Goal: Transaction & Acquisition: Purchase product/service

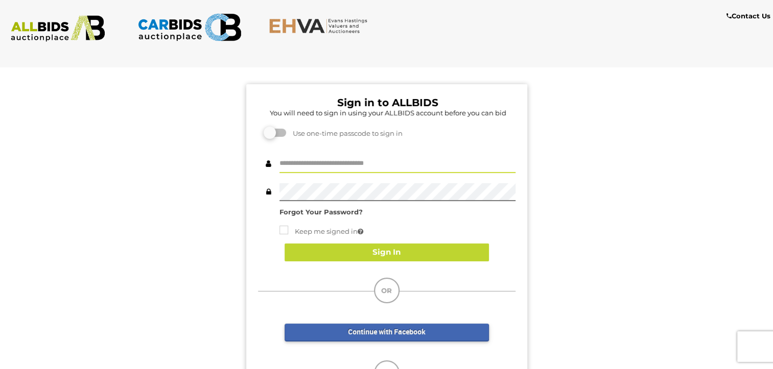
click at [315, 164] on input "text" at bounding box center [397, 164] width 236 height 18
type input "**********"
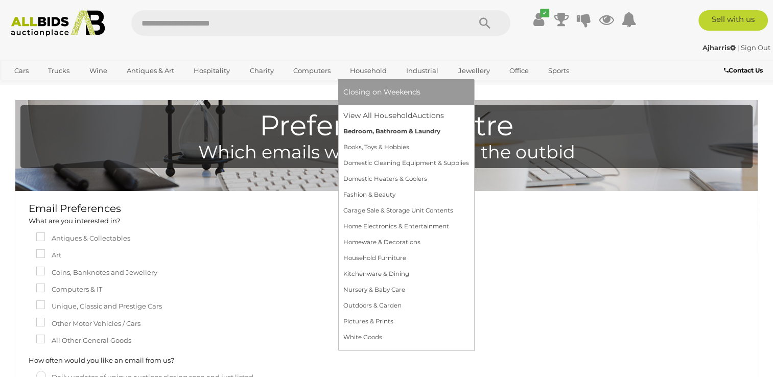
click at [368, 128] on link "Bedroom, Bathroom & Laundry" at bounding box center [406, 132] width 126 height 16
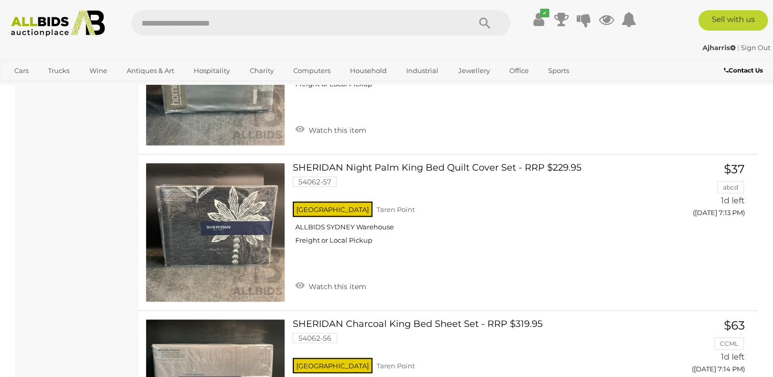
scroll to position [2337, 0]
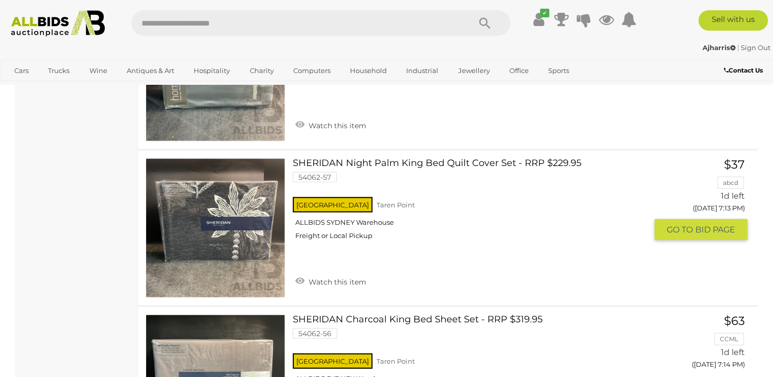
click at [207, 213] on link at bounding box center [215, 227] width 139 height 139
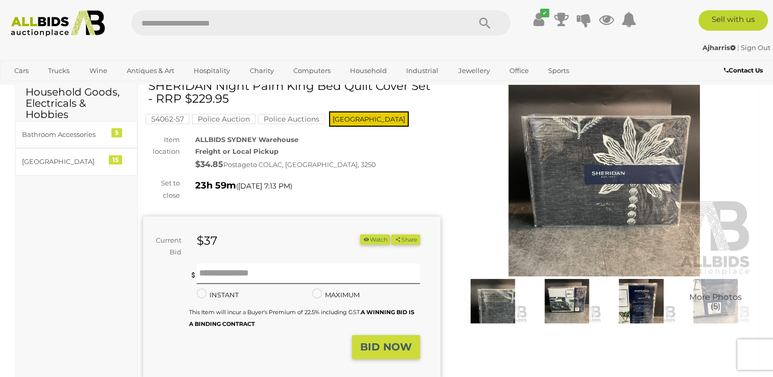
scroll to position [39, 0]
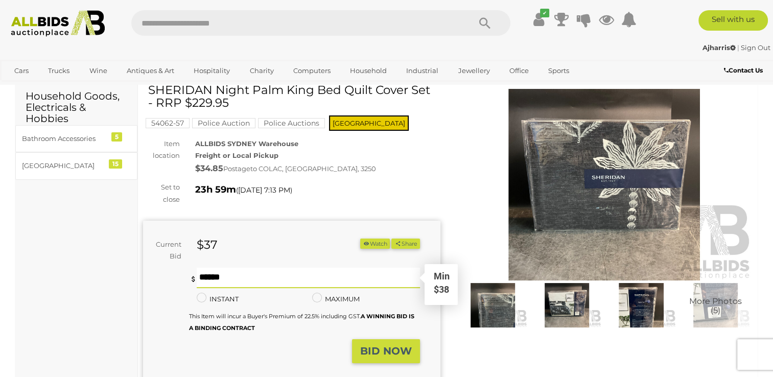
click at [286, 278] on input "text" at bounding box center [308, 278] width 223 height 20
type input "**"
click at [377, 345] on strong "BID NOW" at bounding box center [386, 351] width 52 height 12
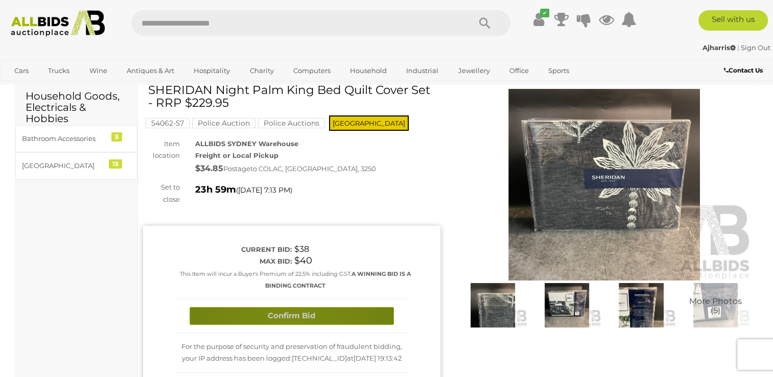
click at [288, 319] on button "Confirm Bid" at bounding box center [291, 316] width 204 height 18
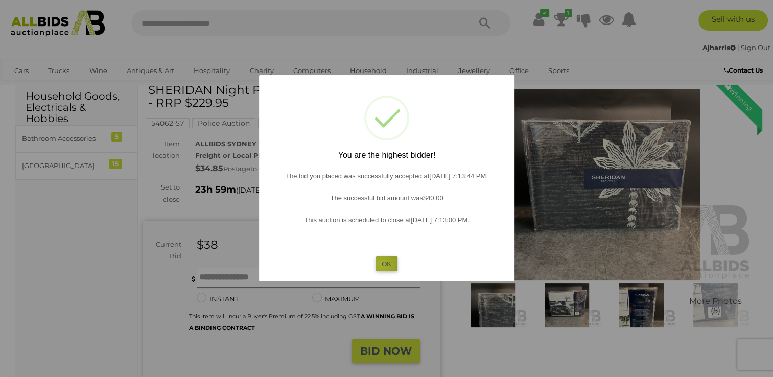
click at [381, 264] on button "OK" at bounding box center [386, 263] width 22 height 15
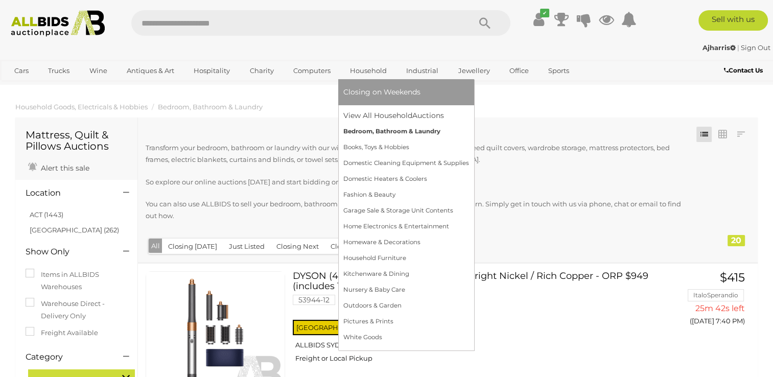
click at [371, 132] on link "Bedroom, Bathroom & Laundry" at bounding box center [406, 132] width 126 height 16
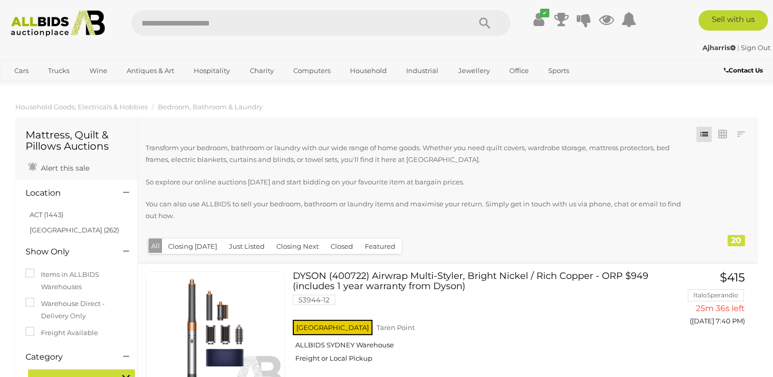
click at [197, 248] on button "Closing Today" at bounding box center [192, 246] width 61 height 16
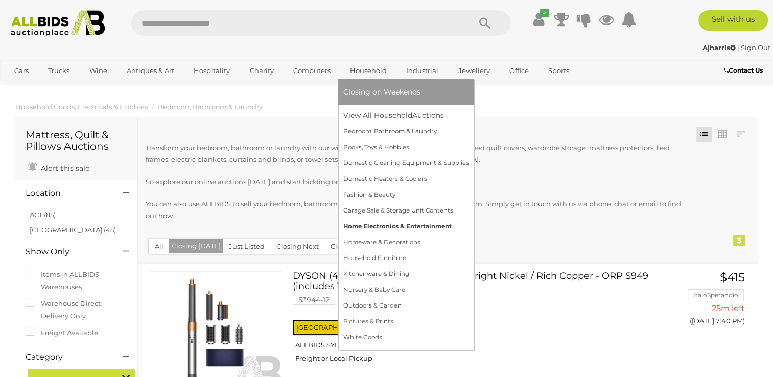
click at [378, 224] on link "Home Electronics & Entertainment" at bounding box center [406, 227] width 126 height 16
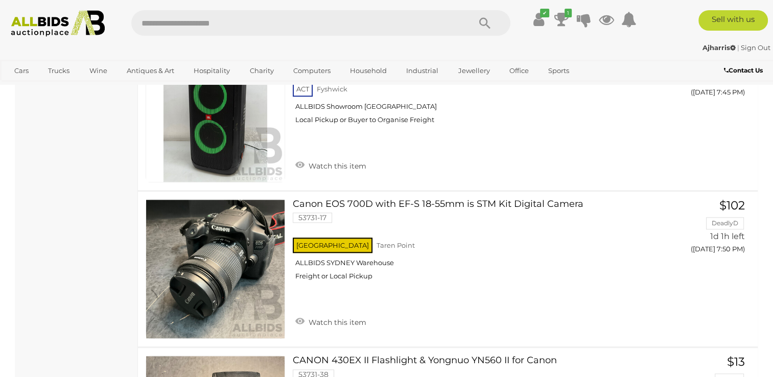
scroll to position [1073, 0]
click at [396, 20] on input "text" at bounding box center [295, 23] width 328 height 26
type input "*****"
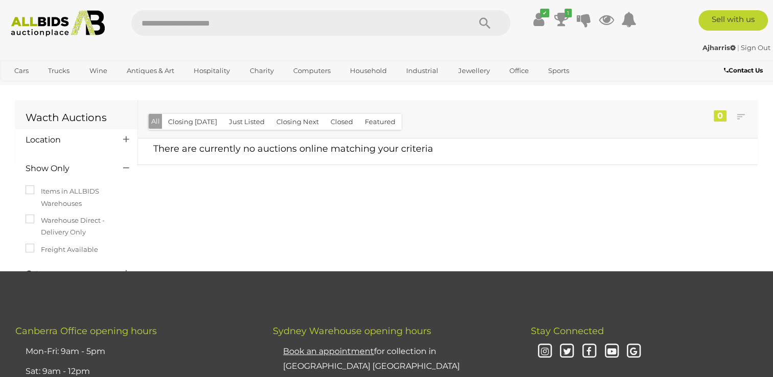
click at [216, 15] on input "text" at bounding box center [295, 23] width 328 height 26
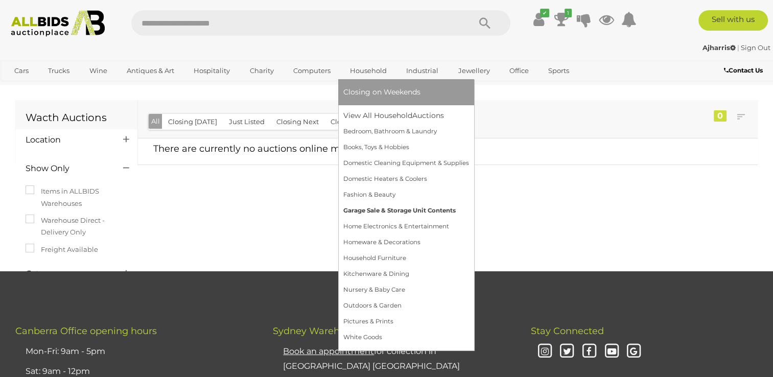
click at [398, 207] on link "Garage Sale & Storage Unit Contents" at bounding box center [406, 211] width 126 height 16
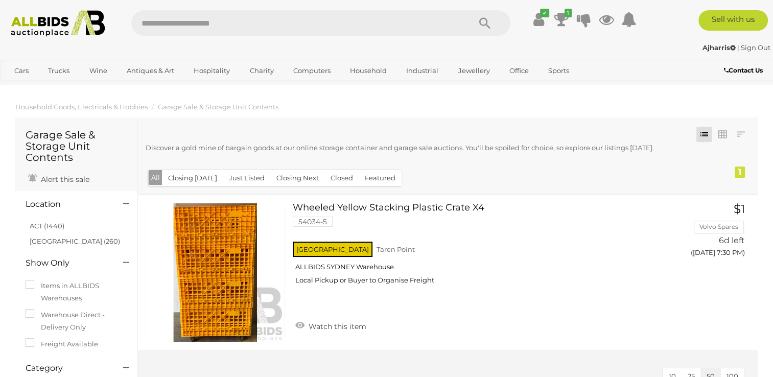
click at [268, 16] on input "text" at bounding box center [295, 23] width 328 height 26
type input "******"
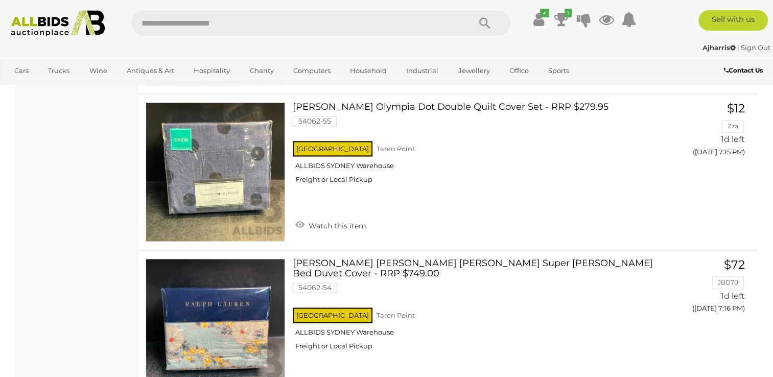
scroll to position [1314, 0]
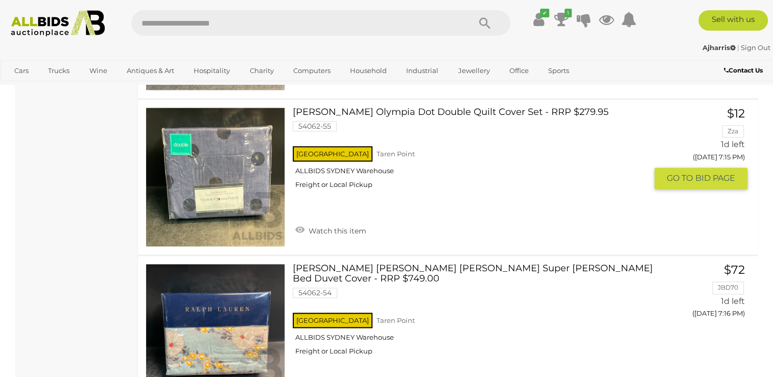
click at [390, 109] on link "TOMMY HILFIGER Olympia Dot Double Quilt Cover Set - RRP $279.95 54062-55 NSW Ta…" at bounding box center [473, 151] width 346 height 89
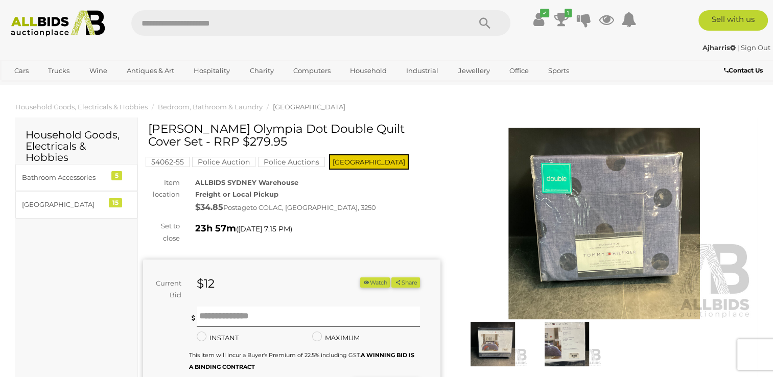
drag, startPoint x: 200, startPoint y: 141, endPoint x: 148, endPoint y: 124, distance: 55.4
click at [148, 124] on h1 "[PERSON_NAME] Olympia Dot Double Quilt Cover Set - RRP $279.95" at bounding box center [293, 136] width 290 height 26
copy h1 "[PERSON_NAME] Olympia Dot Double Quilt Cover Se"
click at [443, 216] on div "[PERSON_NAME] Olympia Dot Double Quilt Cover Set - RRP $279.95 54062-55 Police …" at bounding box center [291, 313] width 313 height 380
click at [596, 222] on img at bounding box center [604, 224] width 297 height 192
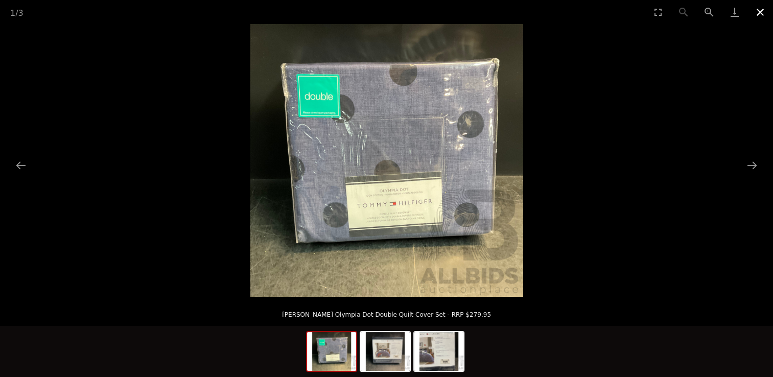
click at [760, 14] on button "Close gallery" at bounding box center [760, 12] width 26 height 24
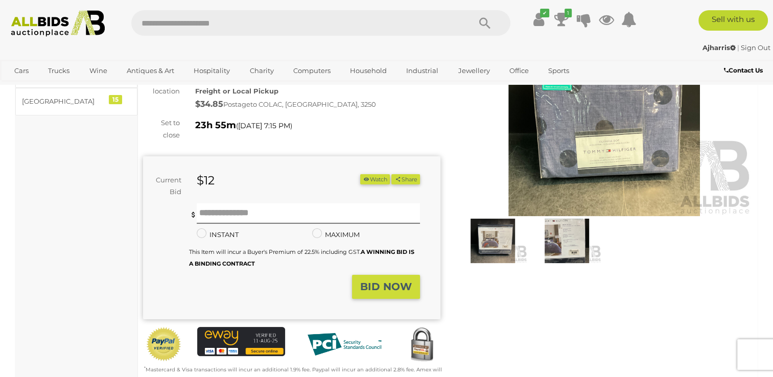
scroll to position [105, 0]
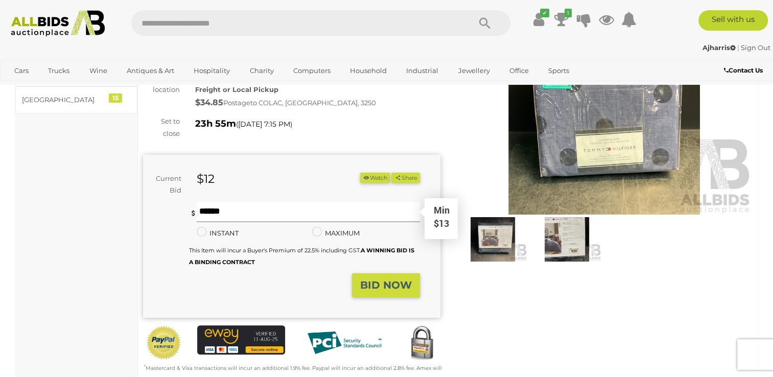
click at [217, 205] on input "text" at bounding box center [308, 212] width 223 height 20
type input "**"
click at [377, 278] on button "BID NOW" at bounding box center [386, 285] width 68 height 24
